Goal: Task Accomplishment & Management: Manage account settings

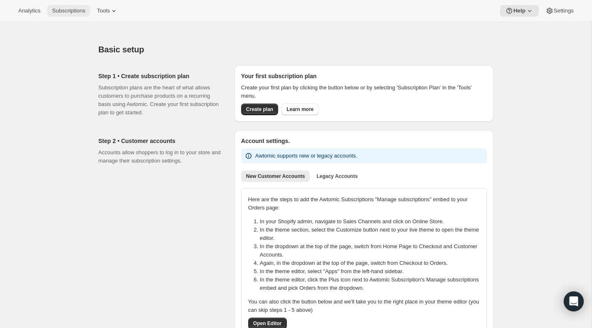
click at [83, 15] on button "Subscriptions" at bounding box center [68, 11] width 43 height 12
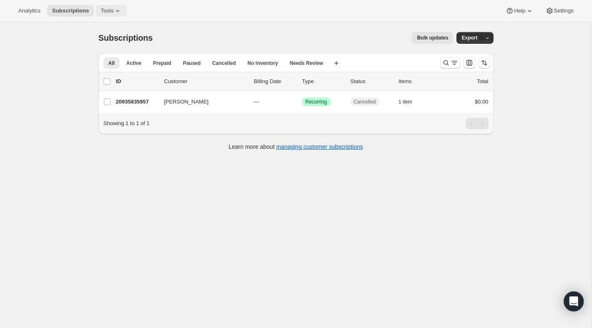
click at [117, 12] on icon at bounding box center [117, 11] width 8 height 8
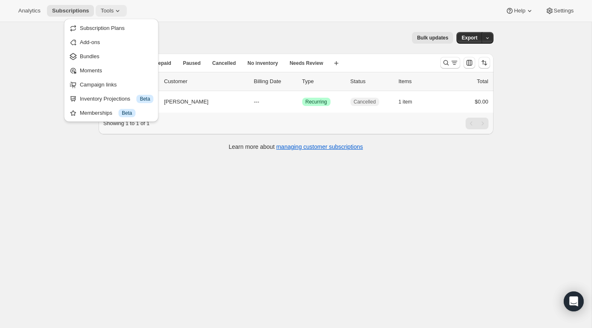
click at [117, 12] on icon at bounding box center [117, 11] width 8 height 8
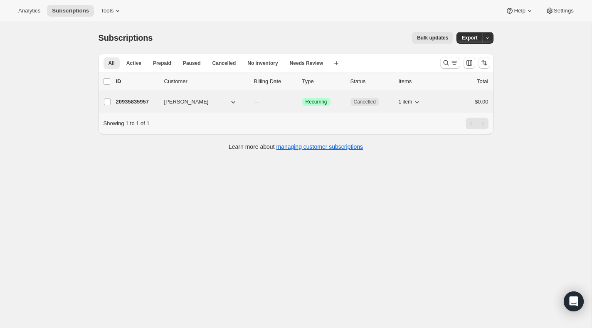
scroll to position [22, 0]
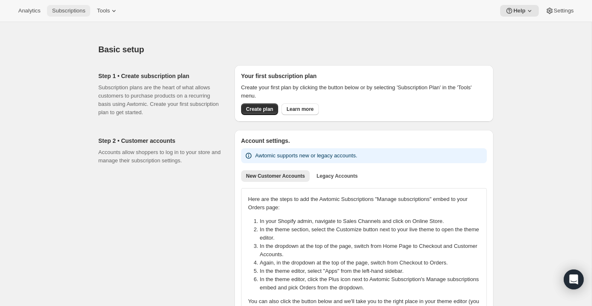
click at [66, 12] on span "Subscriptions" at bounding box center [68, 10] width 33 height 7
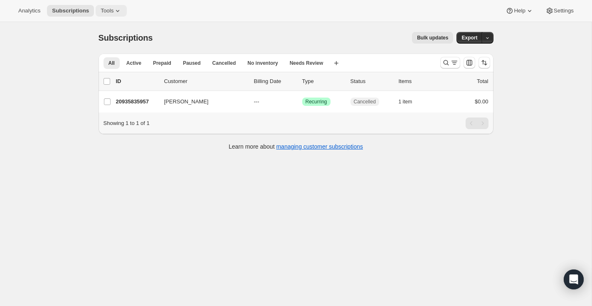
click at [118, 12] on icon at bounding box center [117, 11] width 8 height 8
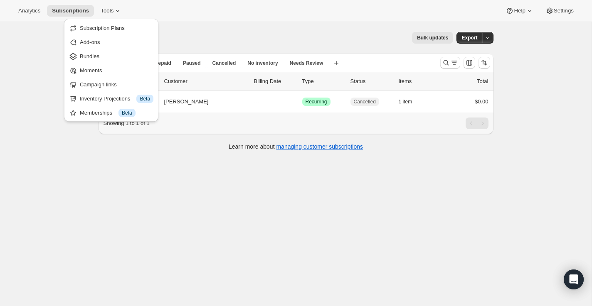
click at [246, 16] on div "Analytics Subscriptions Tools Help Settings" at bounding box center [296, 11] width 592 height 22
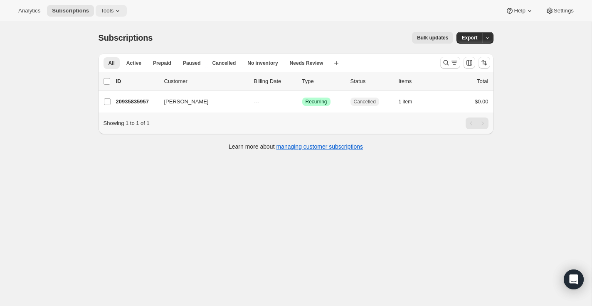
click at [113, 10] on span "Tools" at bounding box center [107, 10] width 13 height 7
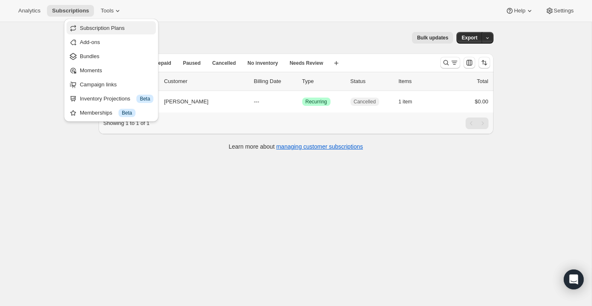
click at [110, 32] on button "Subscription Plans" at bounding box center [111, 27] width 89 height 13
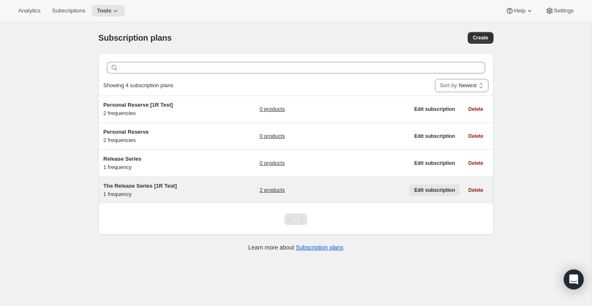
click at [443, 192] on span "Edit subscription" at bounding box center [434, 190] width 41 height 7
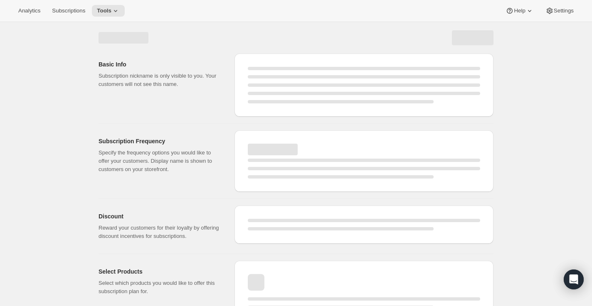
select select "WEEK"
select select "MONTH"
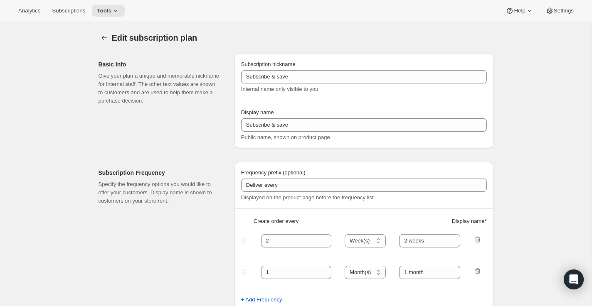
type input "The Release Series [1R Test]"
type input "1"
select select "YEAR"
type input "Yearly"
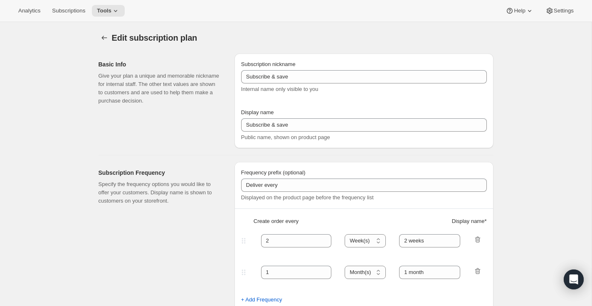
type input "5"
checkbox input "true"
select select "YEARDAY"
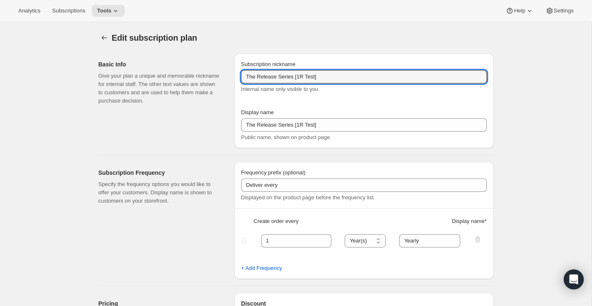
drag, startPoint x: 258, startPoint y: 78, endPoint x: 234, endPoint y: 78, distance: 24.1
click at [234, 78] on div "Subscription nickname The Release Series [1R Test] Internal name only visible t…" at bounding box center [363, 101] width 259 height 95
type input "Release Series [1R Test]"
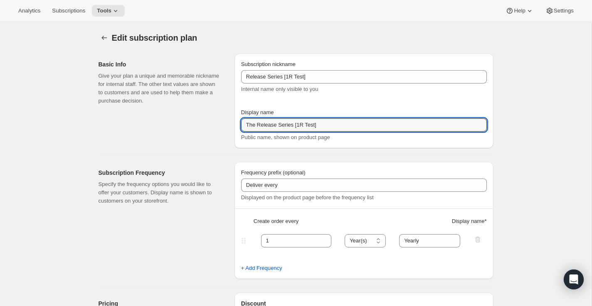
drag, startPoint x: 257, startPoint y: 126, endPoint x: 224, endPoint y: 126, distance: 32.8
click at [224, 126] on div "Basic Info Give your plan a unique and memorable nickname for internal staff. T…" at bounding box center [293, 97] width 402 height 101
type input "Release Series [1R Test]"
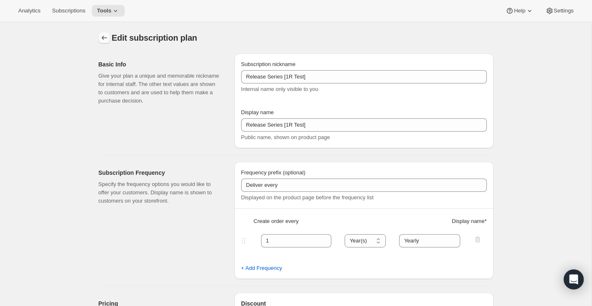
click at [101, 38] on icon "Subscription plans" at bounding box center [104, 38] width 8 height 8
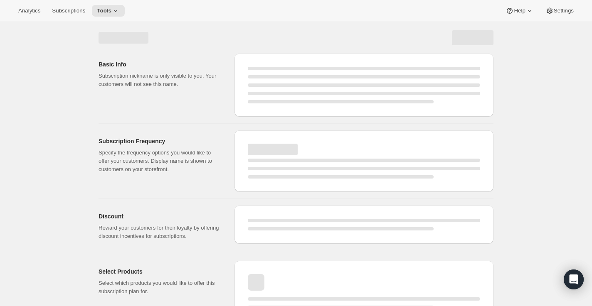
select select "YEAR"
select select "YEARDAY"
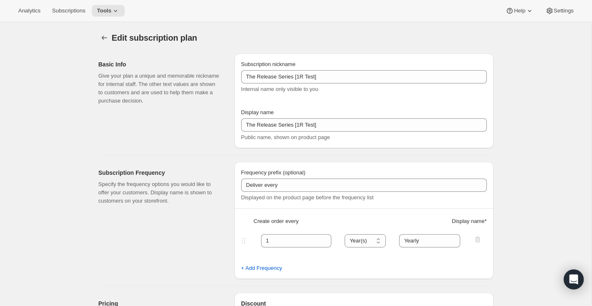
type input "Release Series [1R Test]"
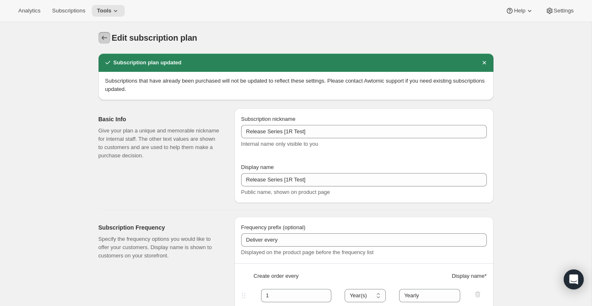
click at [106, 38] on icon "Subscription plans" at bounding box center [104, 38] width 8 height 8
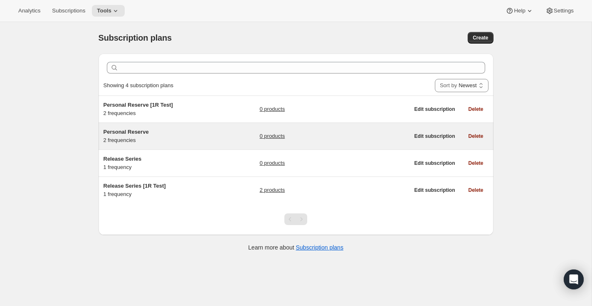
click at [155, 131] on h5 "Personal Reserve" at bounding box center [155, 132] width 104 height 8
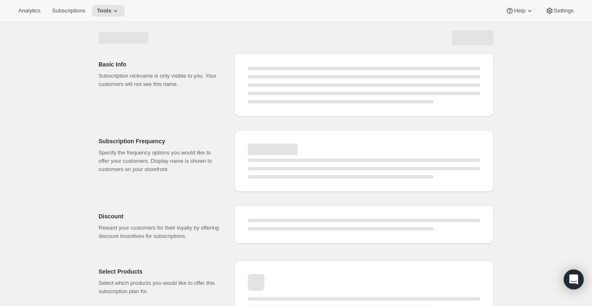
select select "WEEK"
select select "MONTH"
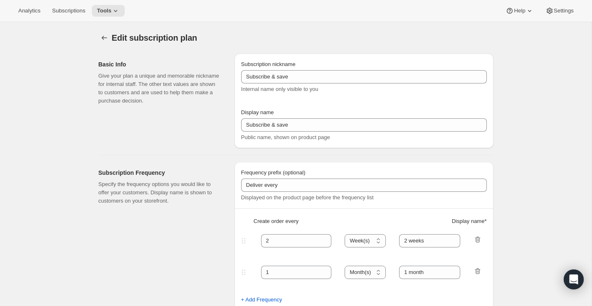
type input "Personal Reserve"
type input "Choose which wines you’d like, how many bottles you’d like of each, and how oft…"
